Goal: Information Seeking & Learning: Learn about a topic

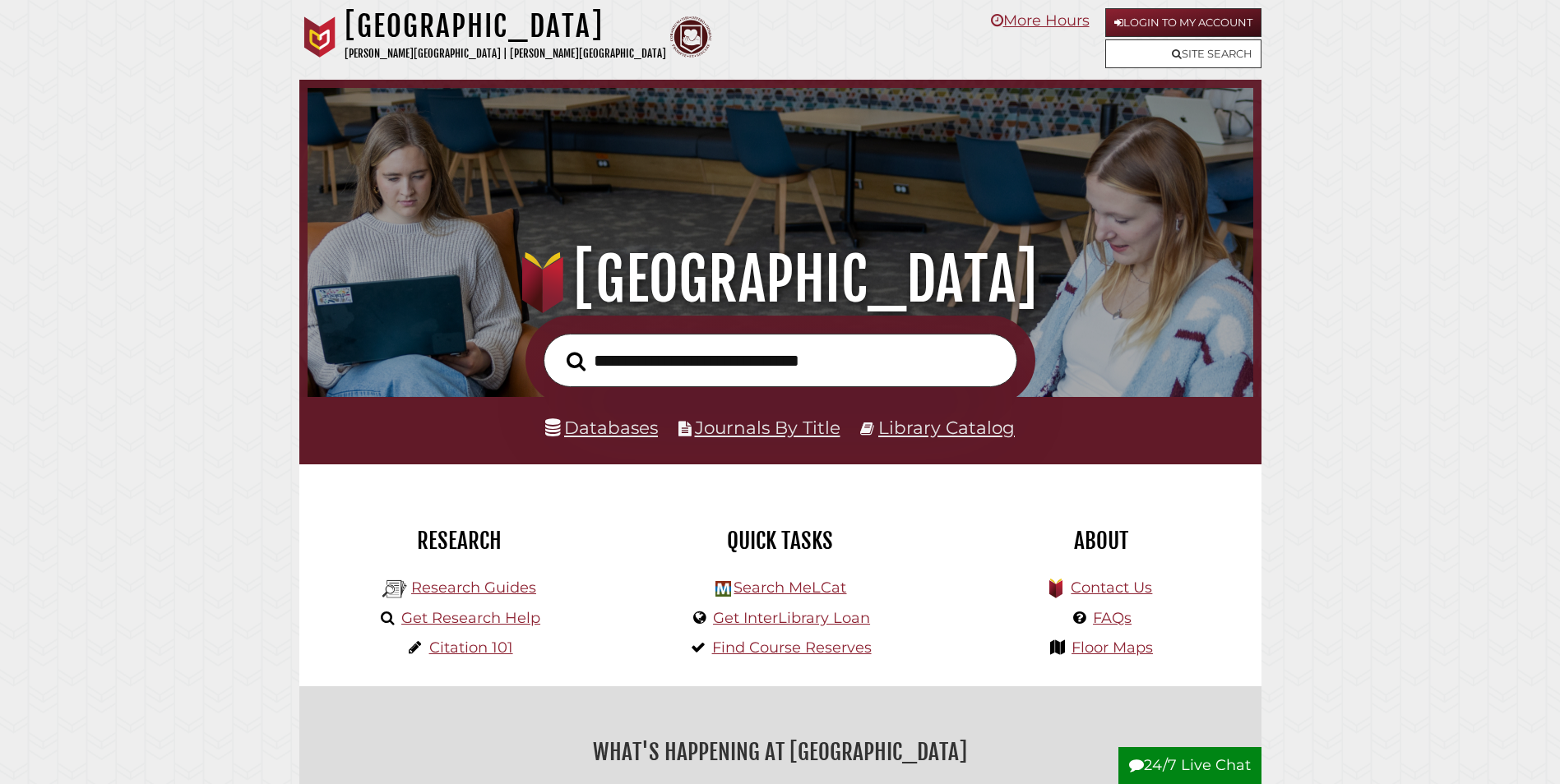
scroll to position [313, 938]
click at [608, 431] on link "Databases" at bounding box center [602, 427] width 113 height 22
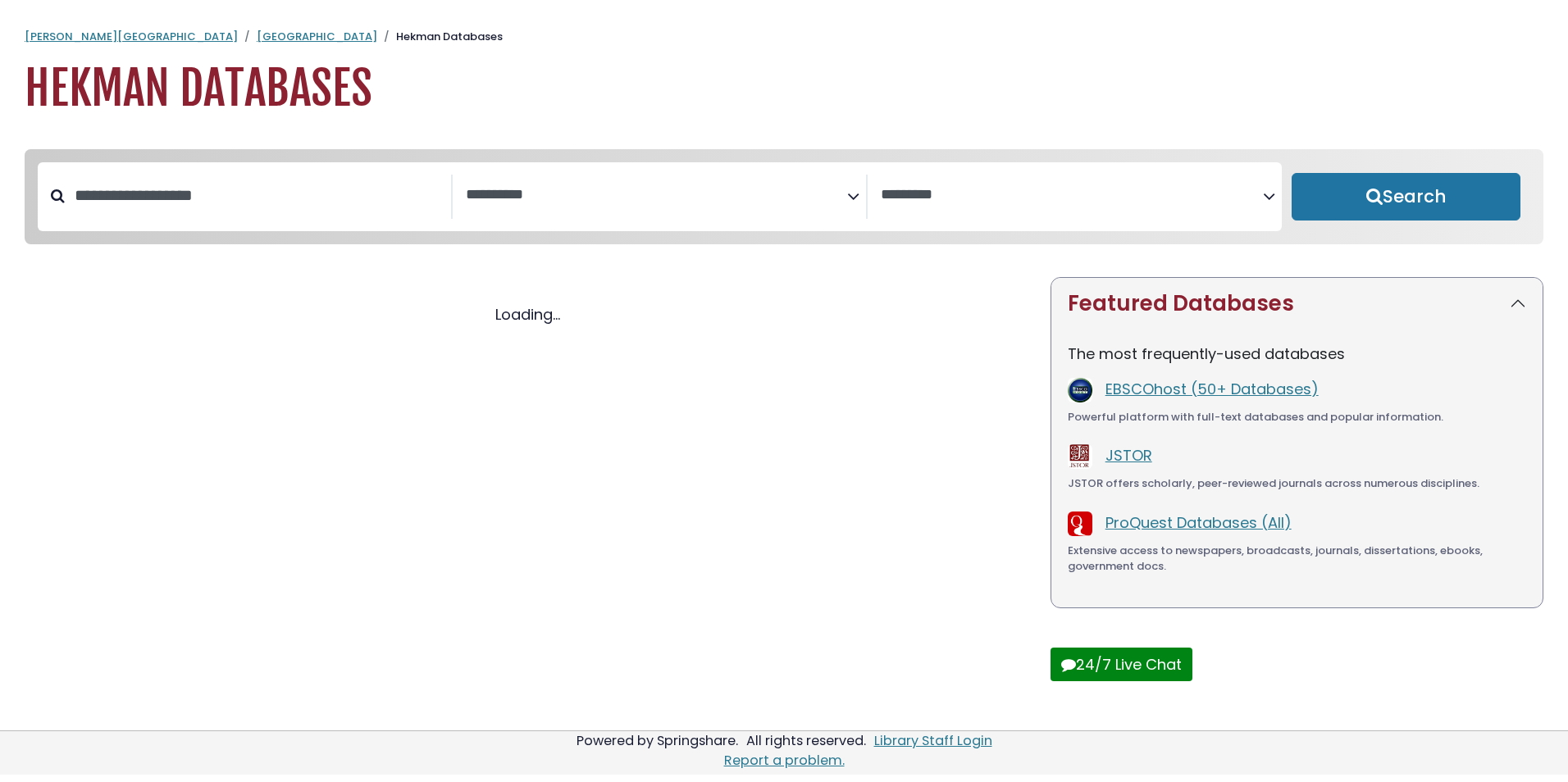
select select "Database Subject Filter"
select select "Database Vendors Filter"
select select "Database Subject Filter"
select select "Database Vendors Filter"
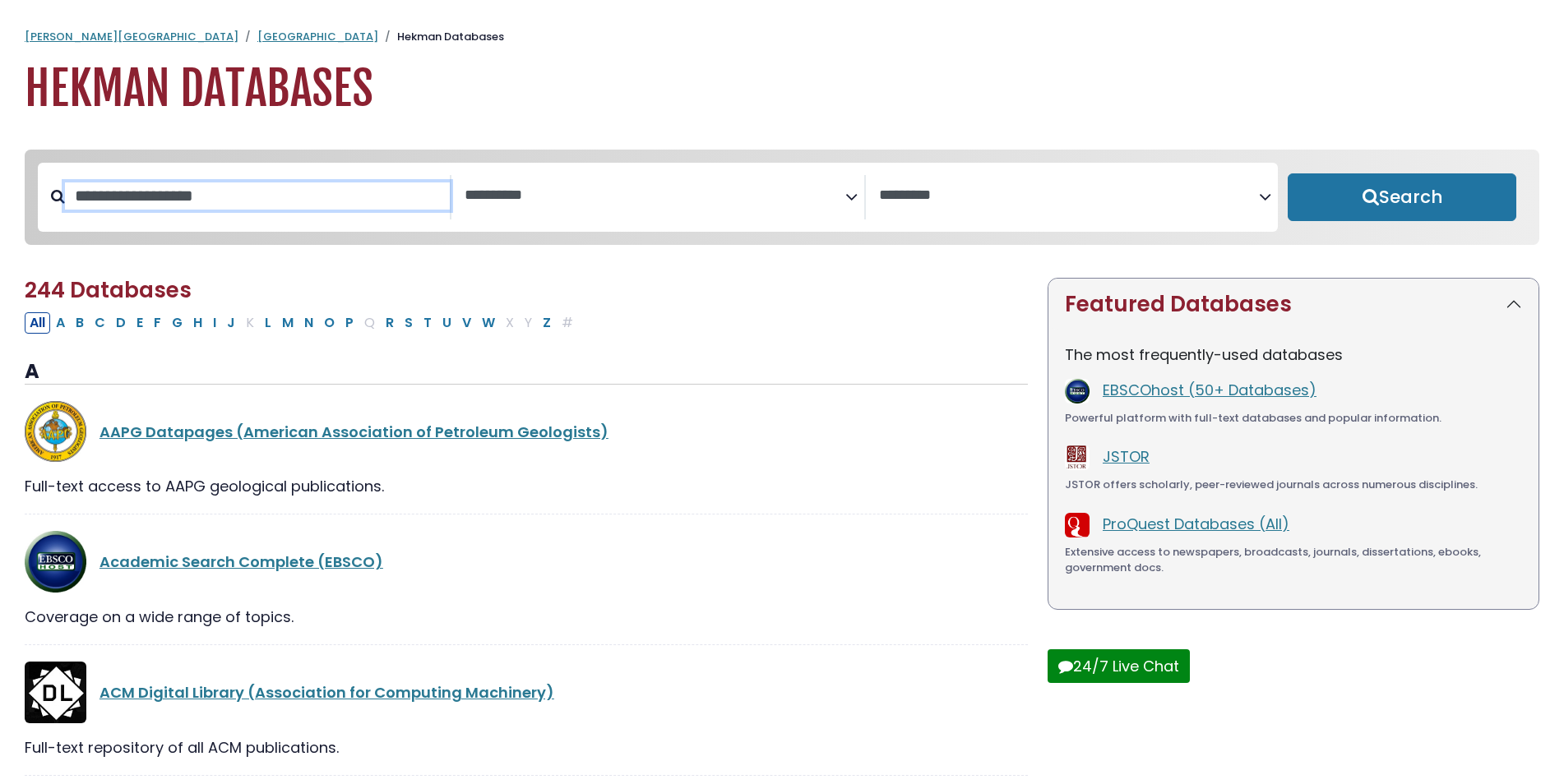
click at [186, 209] on input "Search database by title or keyword" at bounding box center [256, 196] width 385 height 27
type input "****"
click at [1288, 174] on button "Search" at bounding box center [1402, 197] width 229 height 47
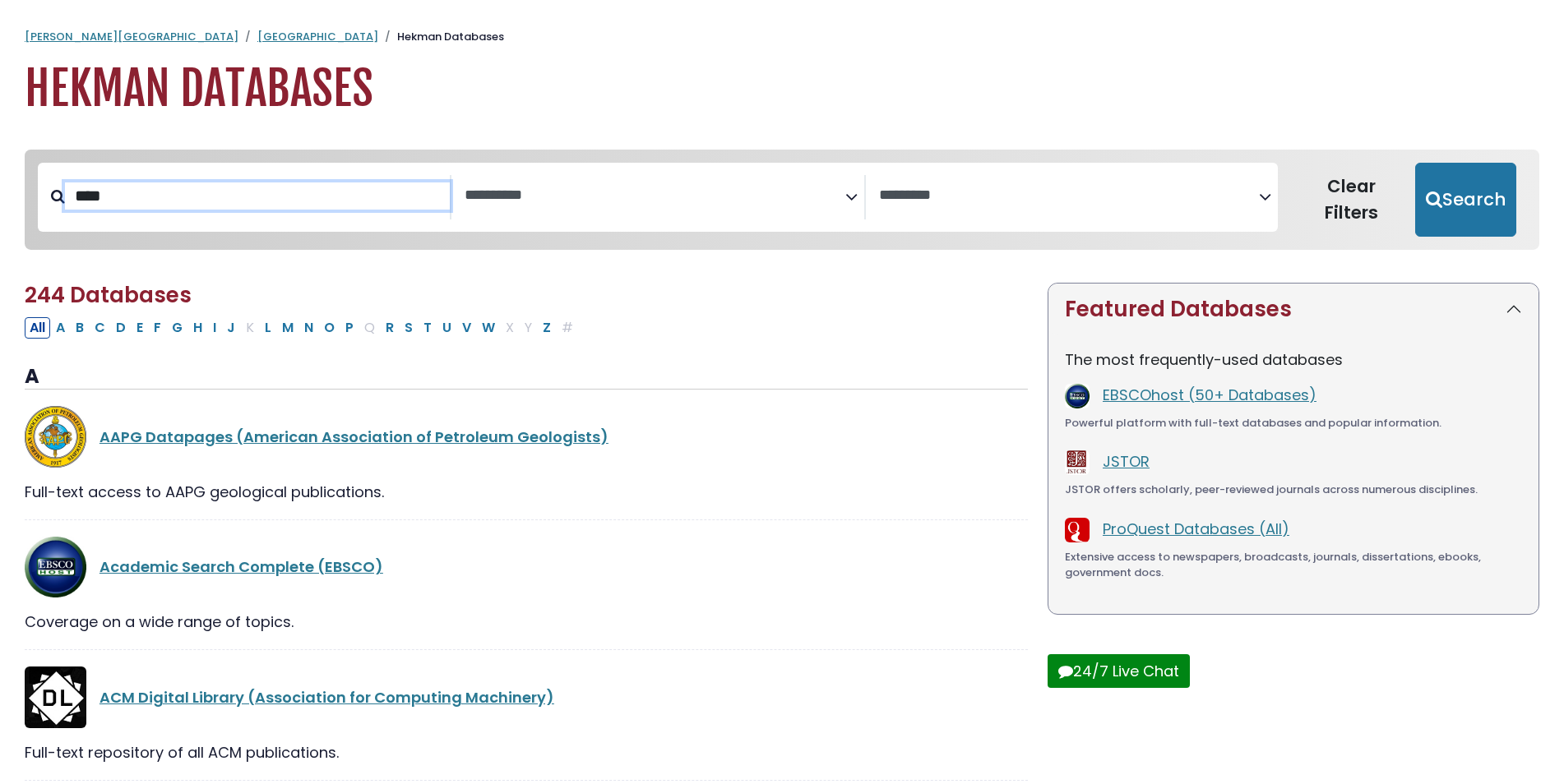
select select "Database Subject Filter"
select select "Database Vendors Filter"
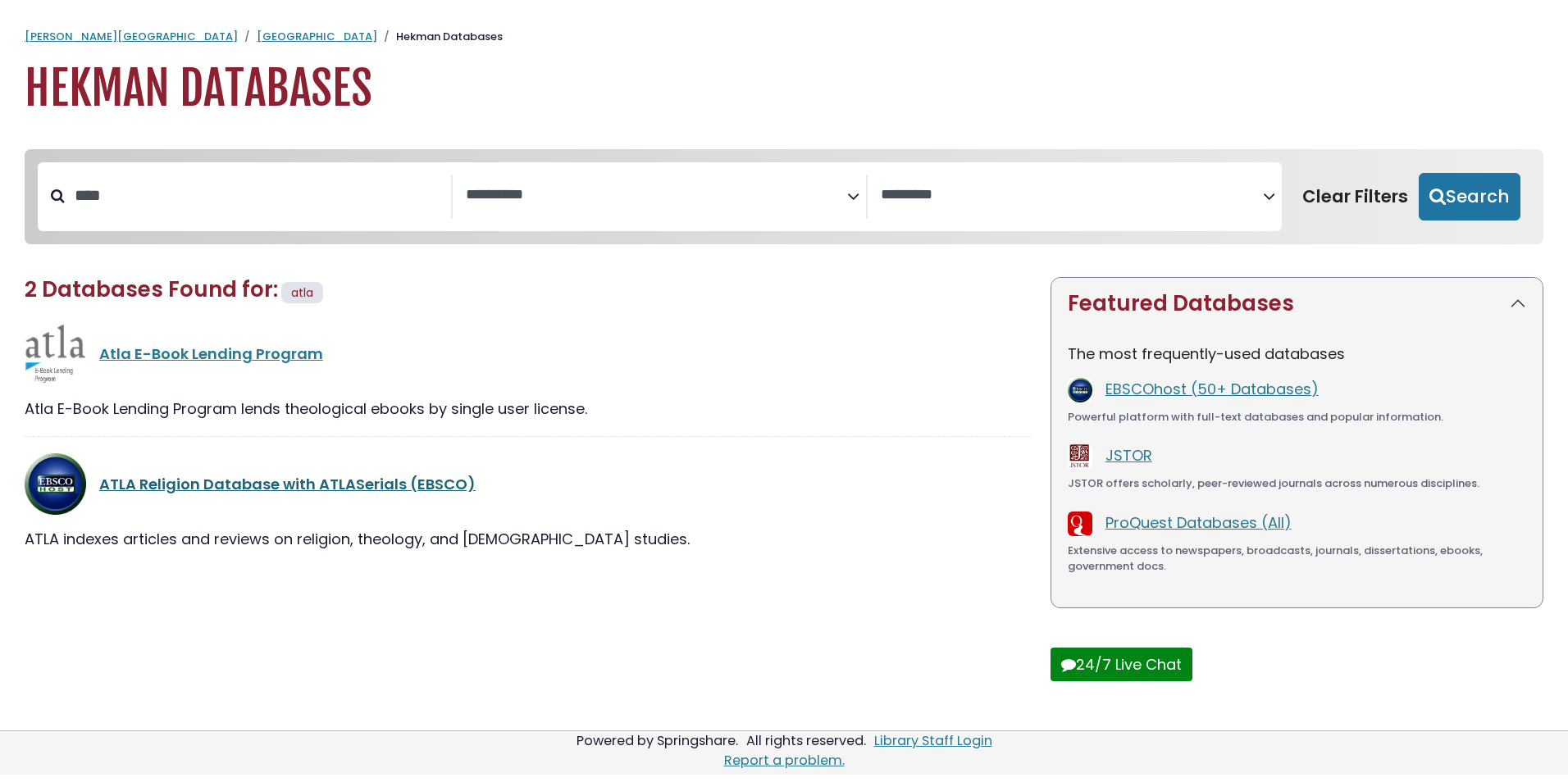
click at [156, 494] on link "ATLA Religion Database with ATLASerials (EBSCO)" at bounding box center [287, 483] width 376 height 21
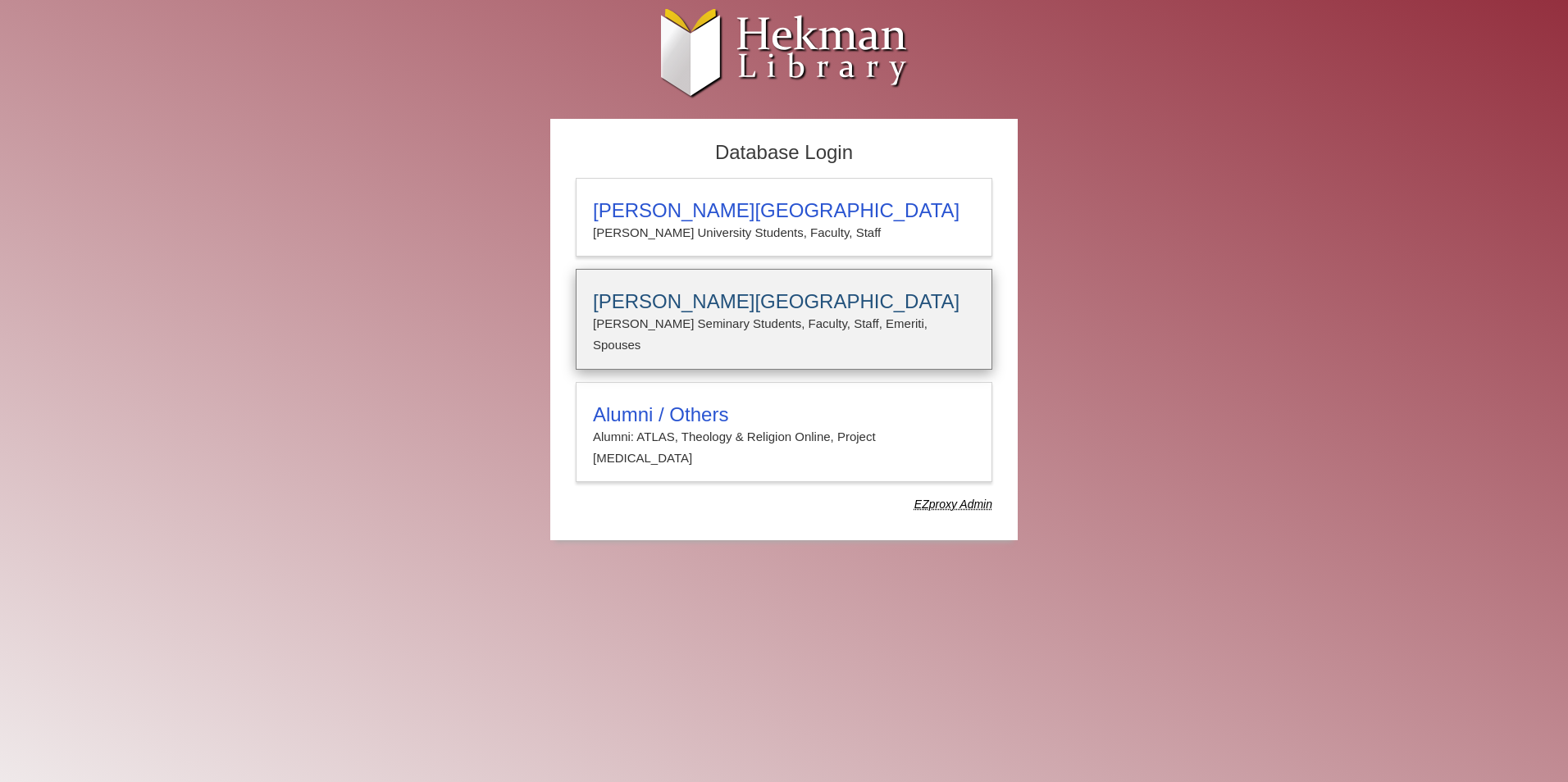
type input "**********"
click at [649, 314] on p "[PERSON_NAME] Seminary Students, Faculty, Staff, Emeriti, Spouses" at bounding box center [784, 334] width 383 height 44
